Goal: Information Seeking & Learning: Learn about a topic

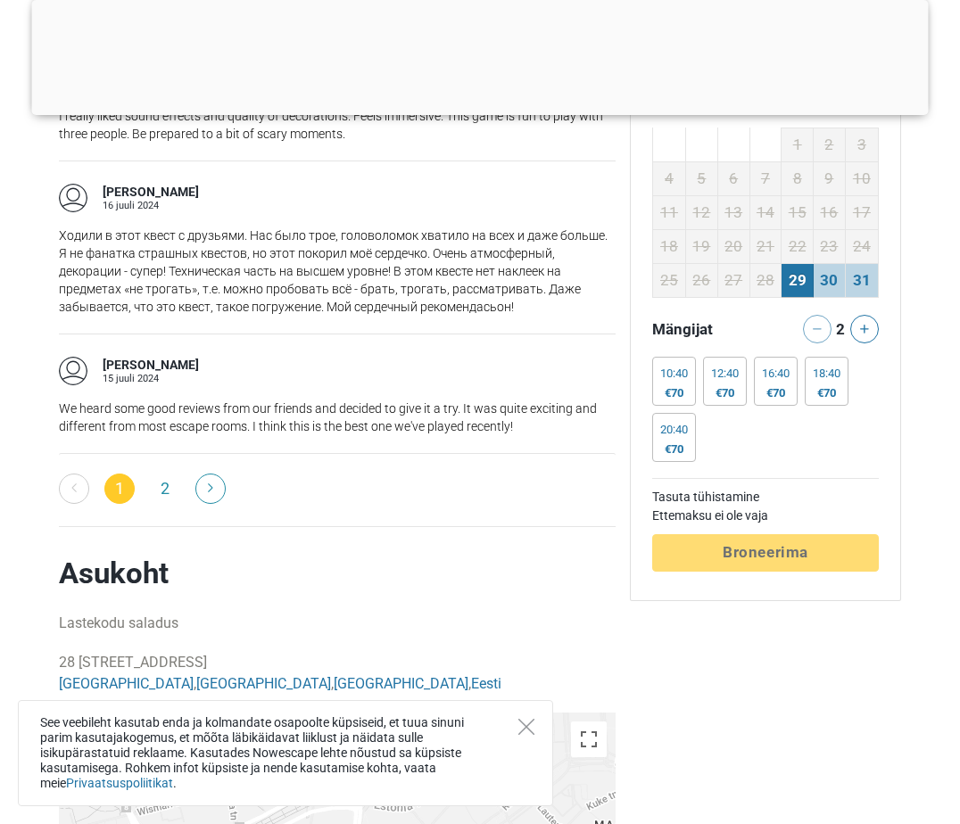
scroll to position [3389, 0]
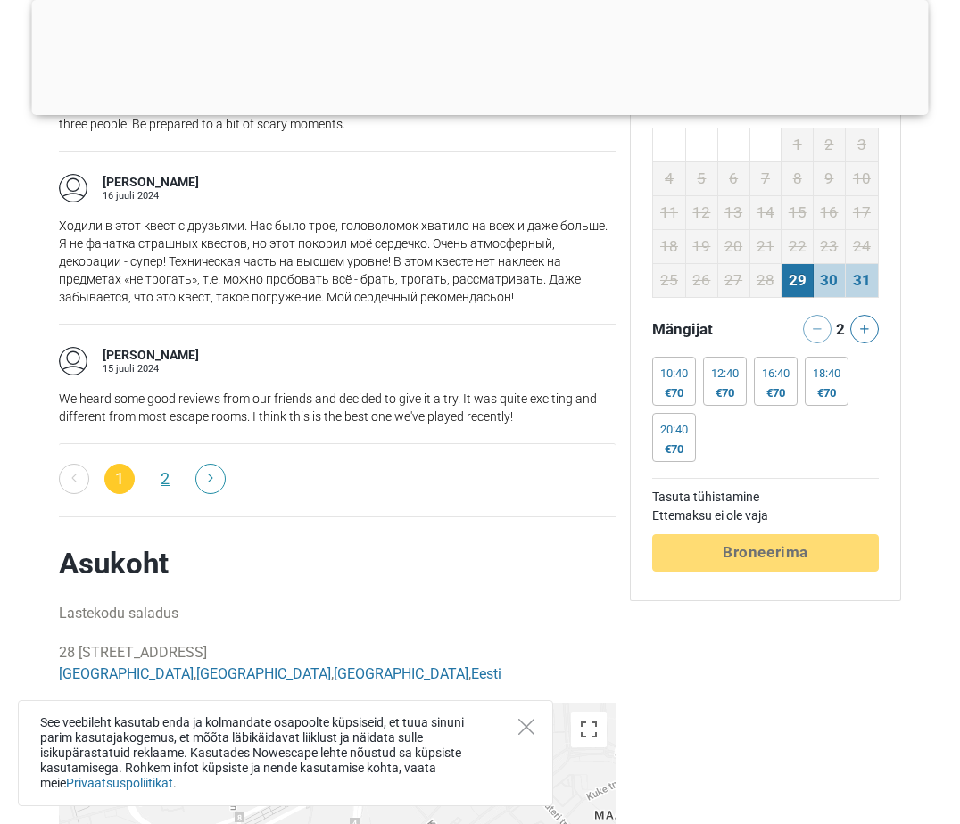
click at [154, 474] on link "2" at bounding box center [165, 479] width 30 height 30
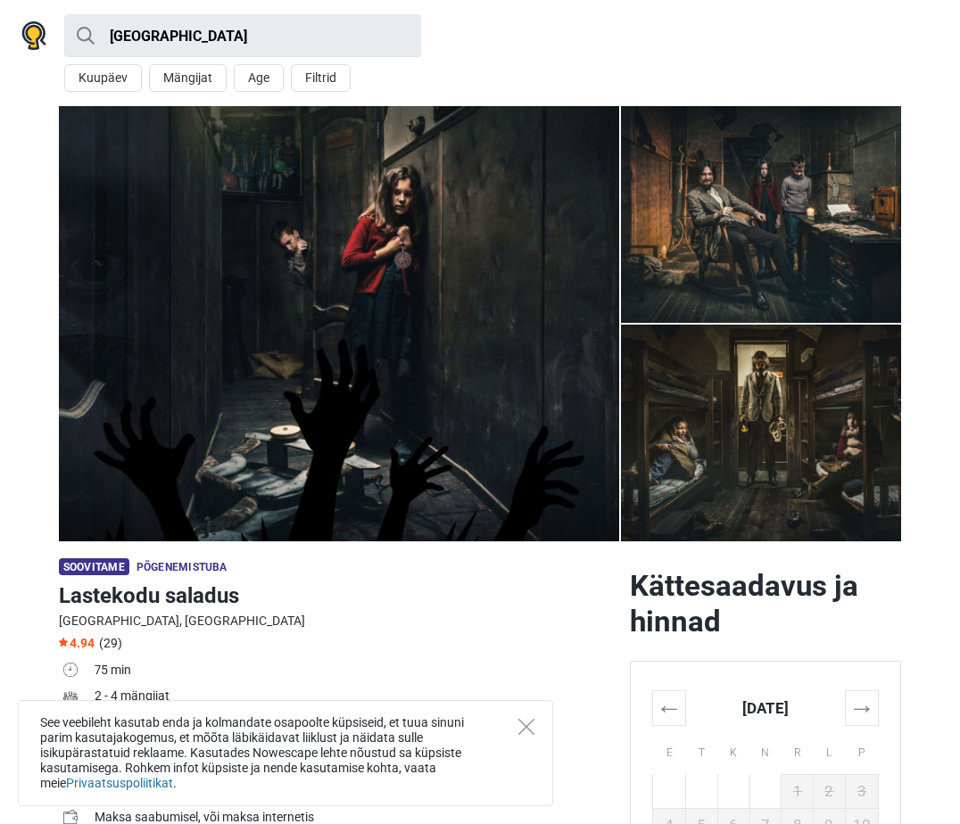
click at [353, 474] on img at bounding box center [339, 323] width 560 height 435
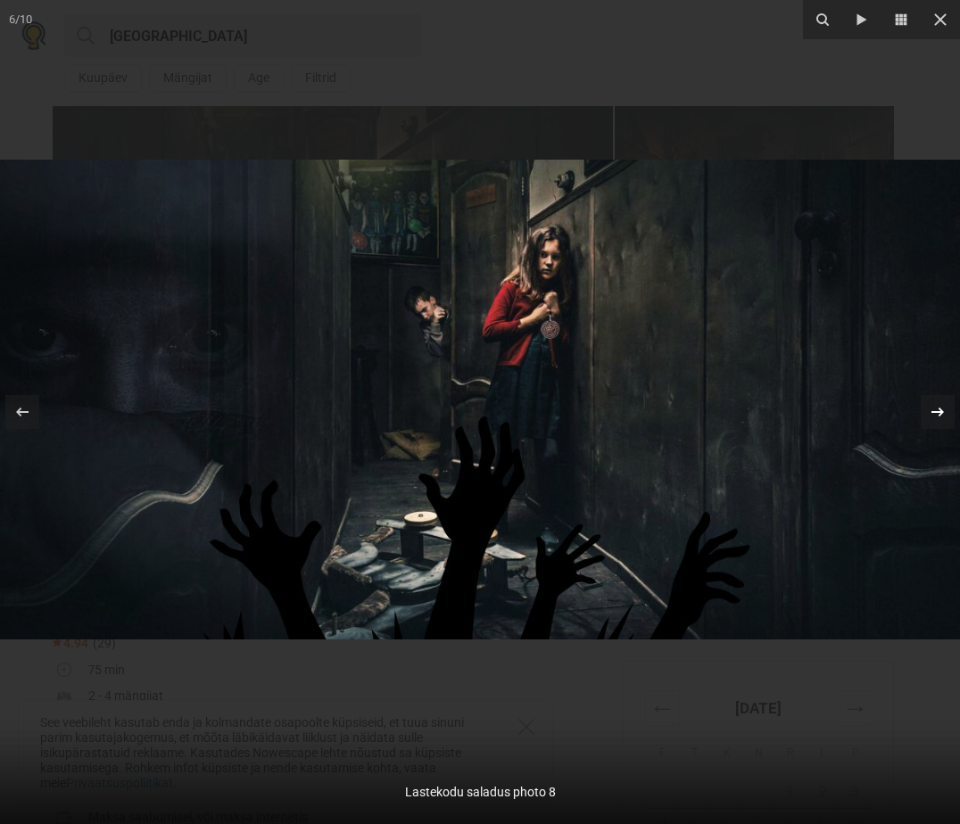
click at [943, 416] on div "6 / 10 Lastekodu saladus photo 8" at bounding box center [480, 412] width 960 height 824
click at [941, 410] on icon at bounding box center [937, 412] width 12 height 9
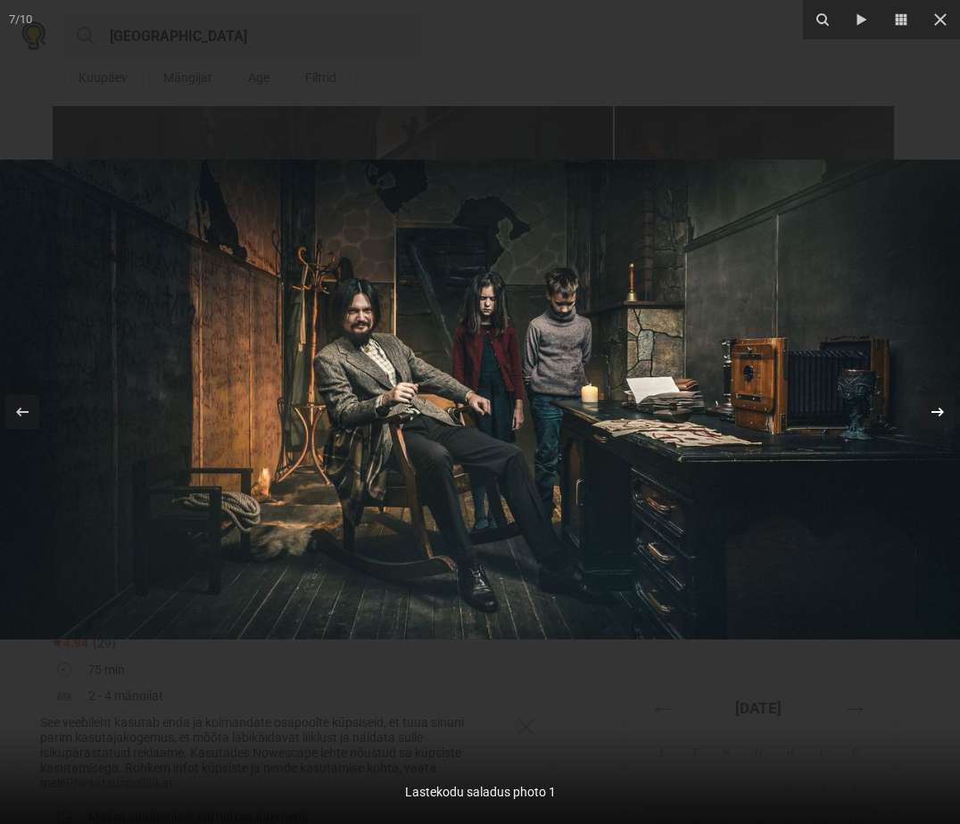
click at [935, 416] on icon at bounding box center [937, 411] width 21 height 21
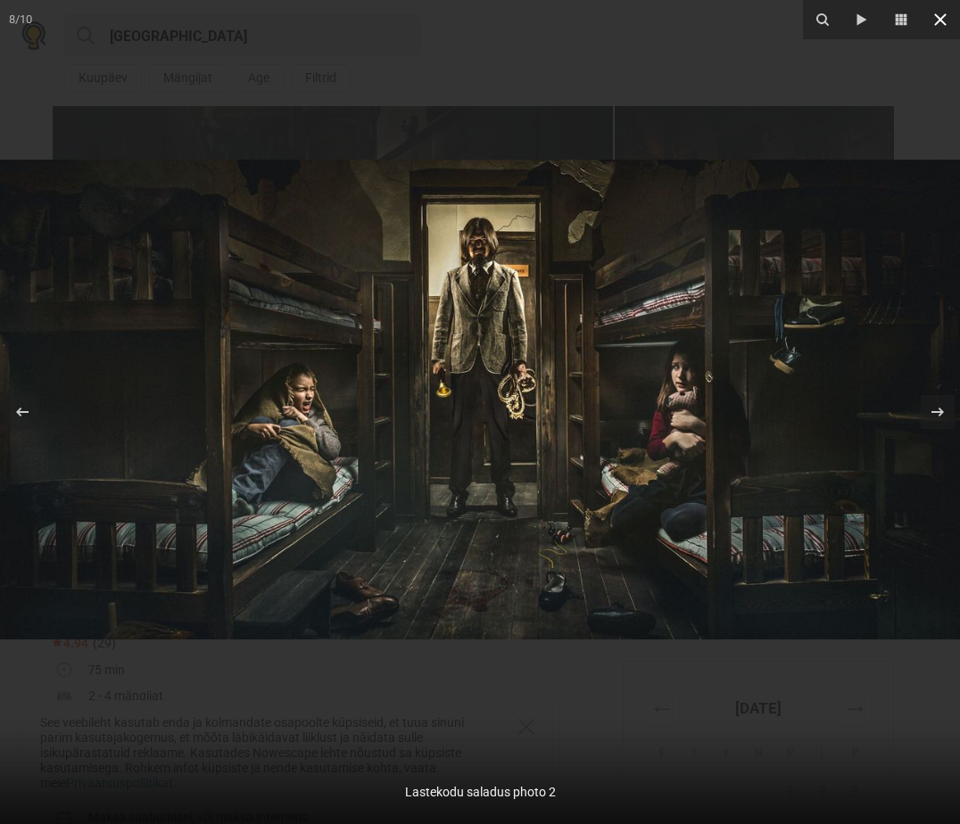
click at [934, 17] on icon at bounding box center [939, 19] width 21 height 21
